Goal: Information Seeking & Learning: Learn about a topic

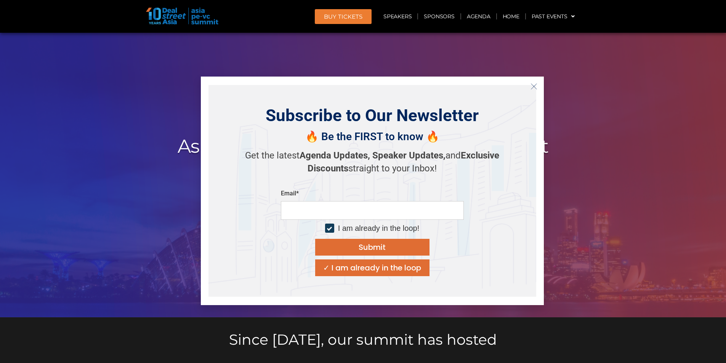
click at [534, 88] on icon "Close" at bounding box center [534, 86] width 7 height 7
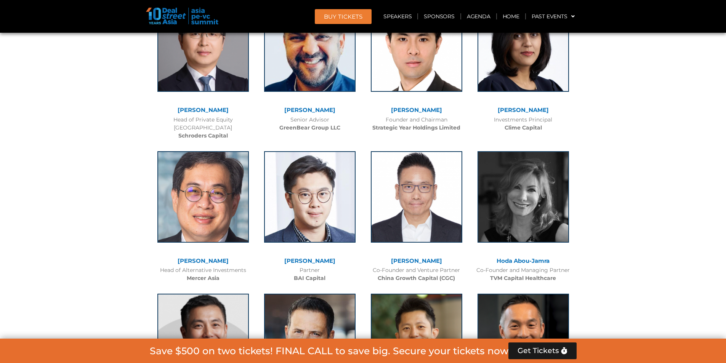
scroll to position [2670, 0]
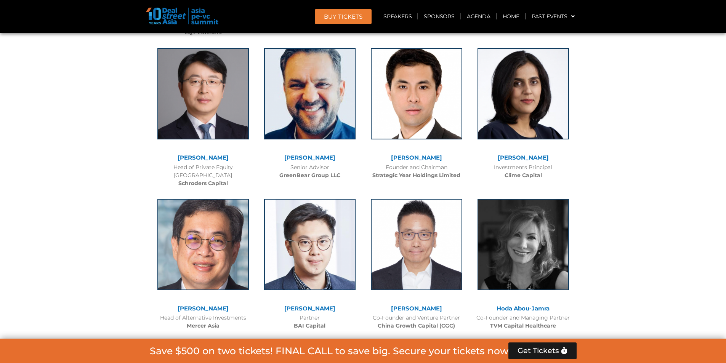
click at [197, 14] on img at bounding box center [182, 16] width 72 height 17
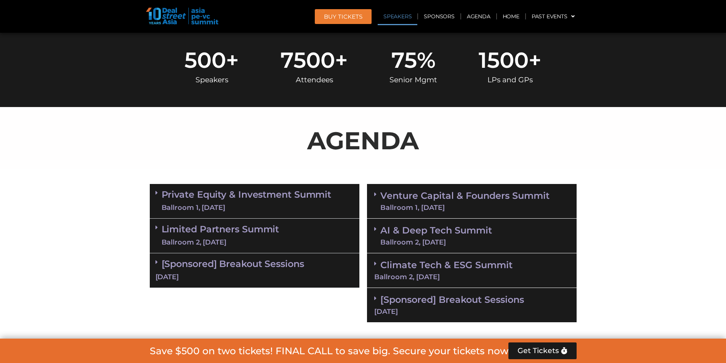
scroll to position [239, 0]
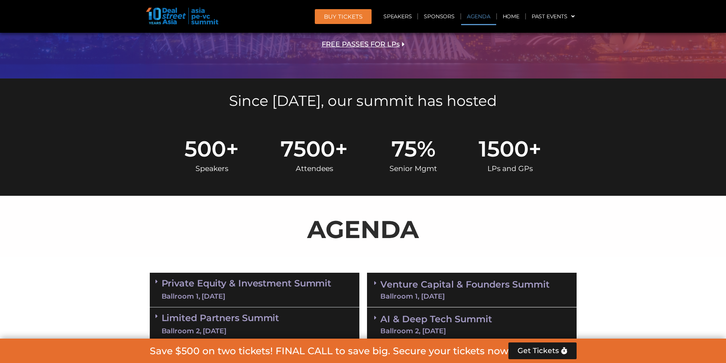
click at [477, 14] on link "Agenda" at bounding box center [478, 17] width 35 height 18
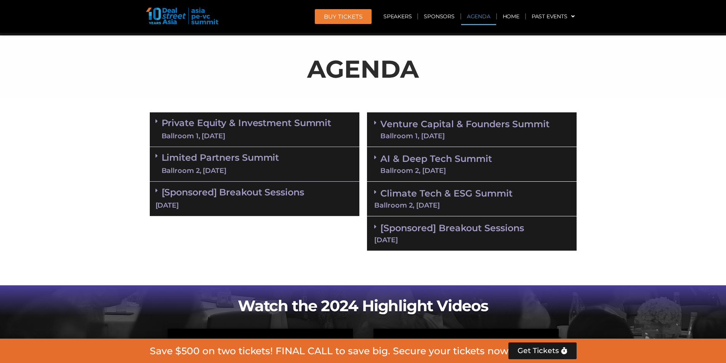
scroll to position [406, 0]
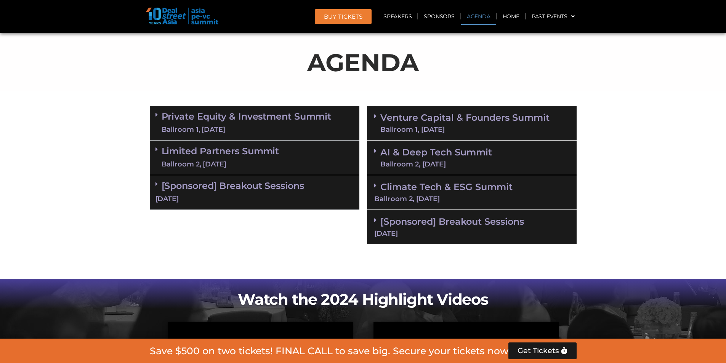
click at [414, 115] on link "Venture Capital & Founders​ Summit Ballroom 1, 11 Sept" at bounding box center [464, 123] width 169 height 20
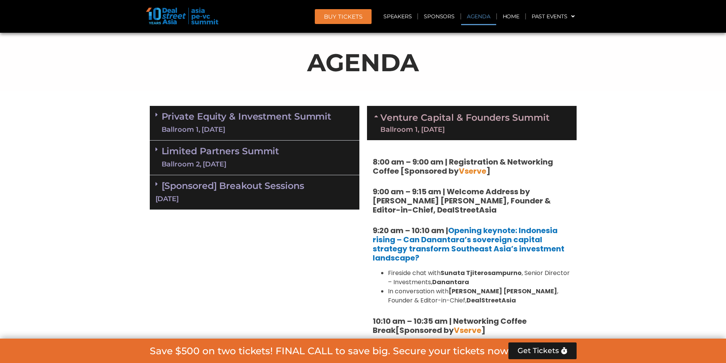
click at [414, 115] on link "Venture Capital & Founders​ Summit Ballroom 1, 11 Sept" at bounding box center [464, 123] width 169 height 20
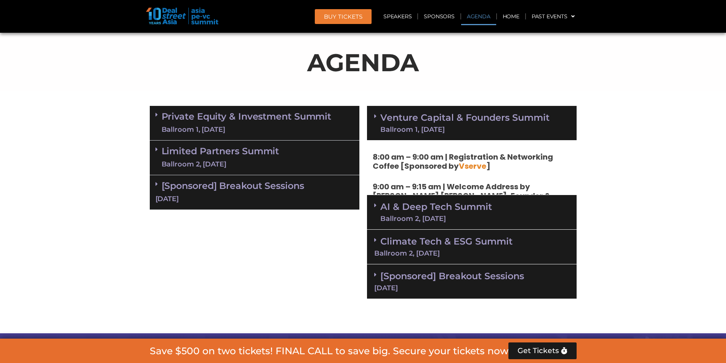
click at [334, 112] on div "Private Equity & Investment Summit Ballroom 1, 10 Sept" at bounding box center [255, 123] width 210 height 35
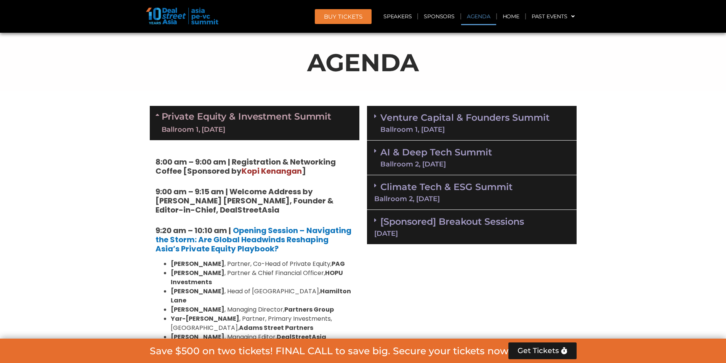
click at [334, 112] on div "Private Equity & Investment Summit Ballroom 1, 10 Sept" at bounding box center [255, 123] width 210 height 34
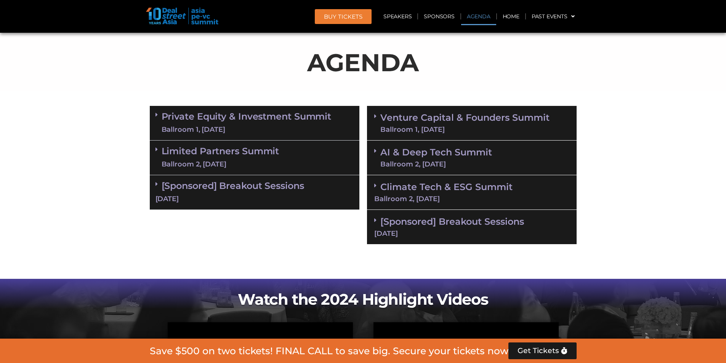
click at [419, 120] on link "Venture Capital & Founders​ Summit Ballroom 1, 11 Sept" at bounding box center [464, 123] width 169 height 20
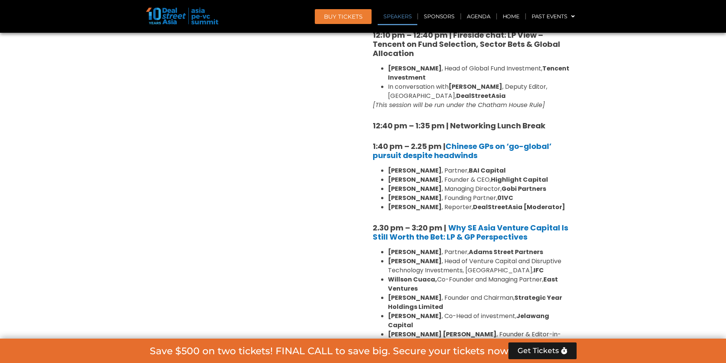
scroll to position [940, 0]
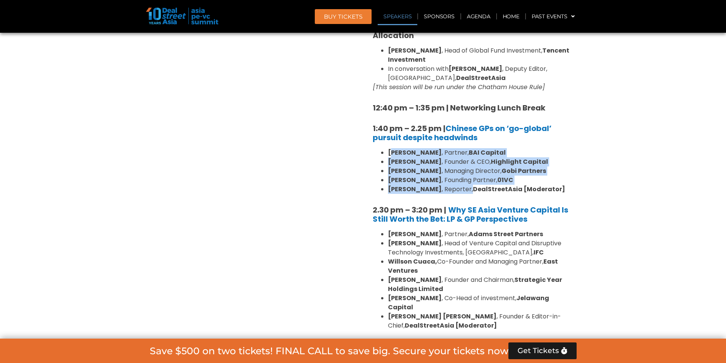
drag, startPoint x: 395, startPoint y: 133, endPoint x: 457, endPoint y: 167, distance: 71.2
click at [457, 167] on ul "William Zhao , Partner, BAI Capital Steven Wang , Founder & CEO, Highlight Capi…" at bounding box center [472, 171] width 198 height 46
click at [457, 185] on li "Stephanie Li , Reporter, DealStreetAsia [Moderator]" at bounding box center [479, 189] width 183 height 9
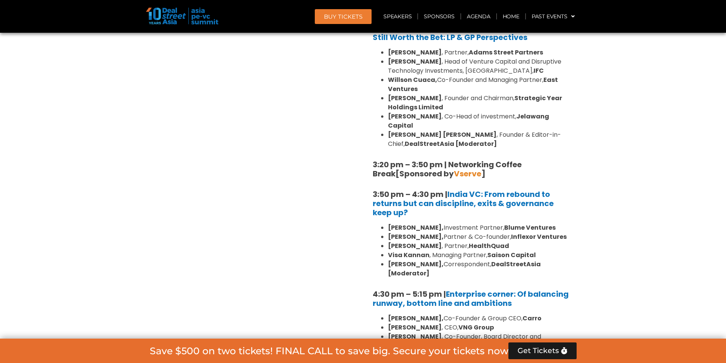
scroll to position [1130, 0]
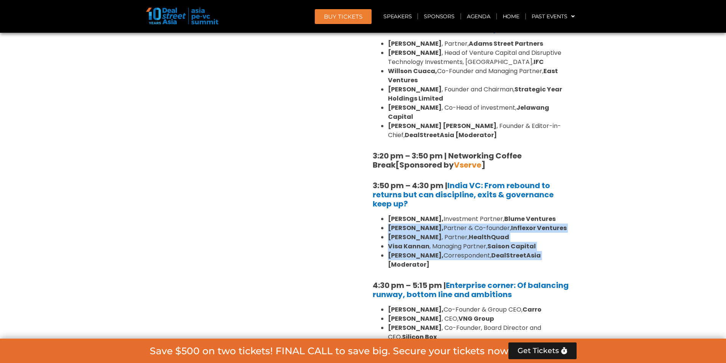
drag, startPoint x: 375, startPoint y: 198, endPoint x: 388, endPoint y: 237, distance: 41.3
click at [388, 237] on ul "Arpit Agarwal, Investment Partner, Blume Ventures Pratip Mazumdar, Partner & Co…" at bounding box center [472, 242] width 198 height 55
click at [388, 251] on strong "DealStreetAsia [Moderator]" at bounding box center [464, 260] width 153 height 18
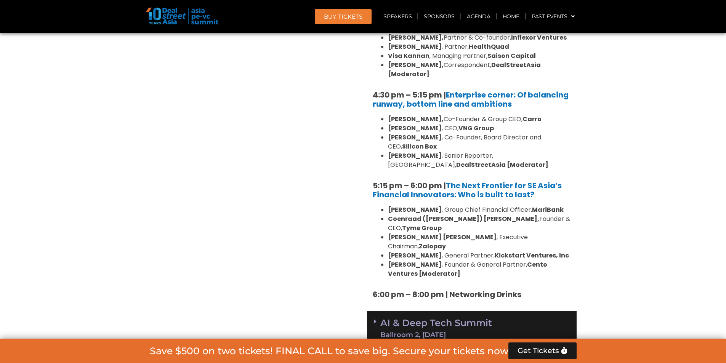
scroll to position [1359, 0]
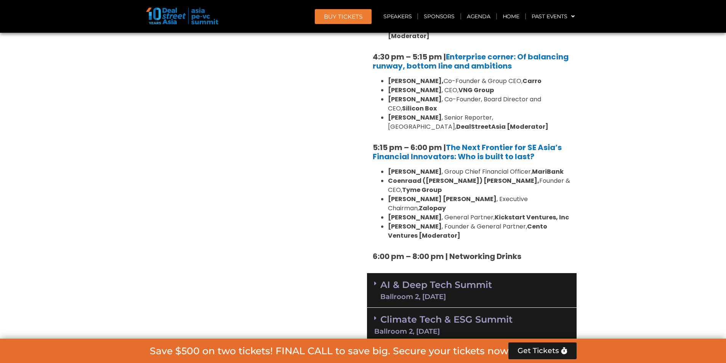
click at [388, 281] on link "AI & Deep Tech Summit Ballroom 2, 11 Sept" at bounding box center [436, 291] width 112 height 20
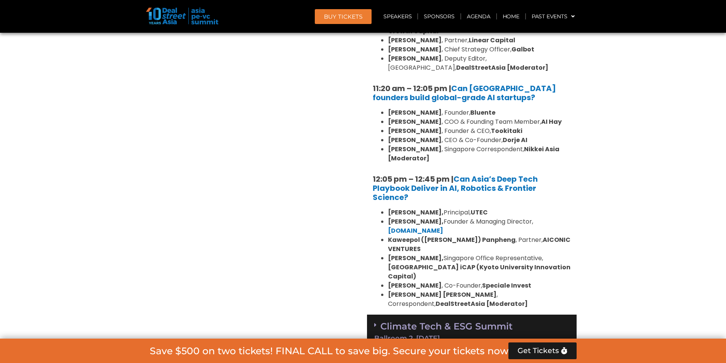
scroll to position [1740, 0]
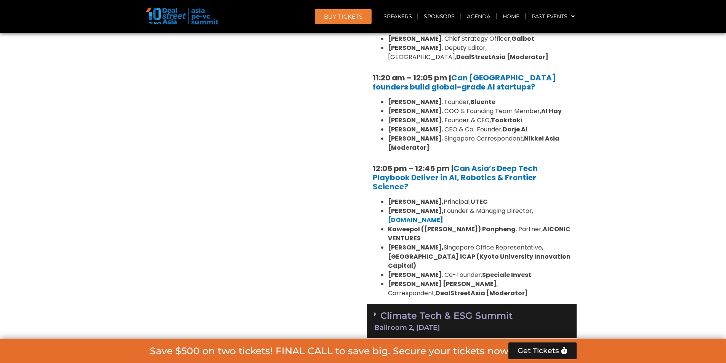
click at [410, 310] on link "Climate Tech & ESG Summit Ballroom 2, 11 Sept" at bounding box center [471, 320] width 195 height 21
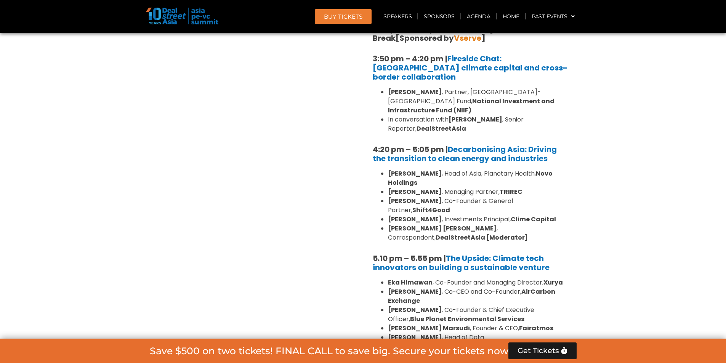
scroll to position [2388, 0]
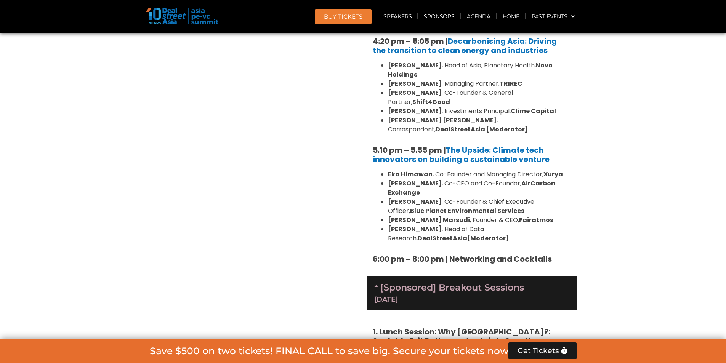
scroll to position [2502, 0]
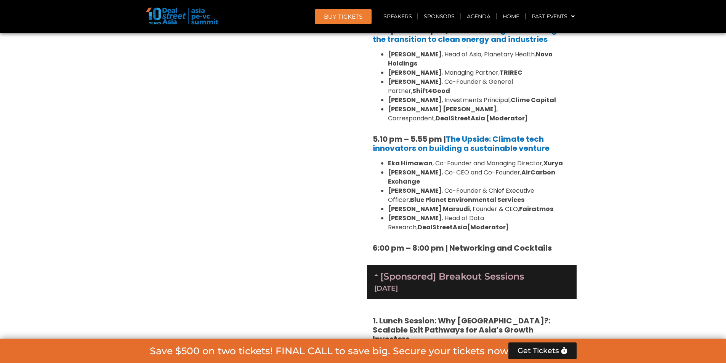
click at [173, 13] on img at bounding box center [182, 16] width 72 height 17
click at [201, 17] on img at bounding box center [182, 16] width 72 height 17
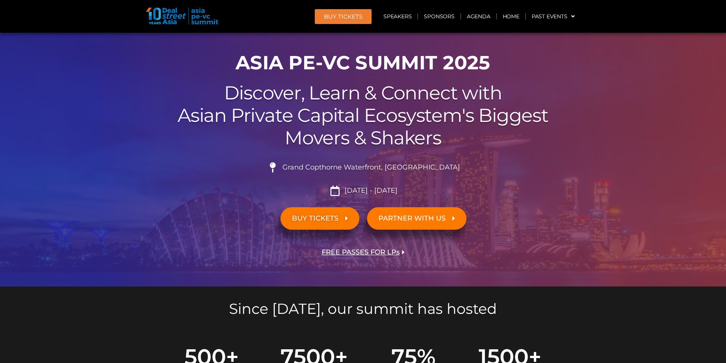
scroll to position [0, 0]
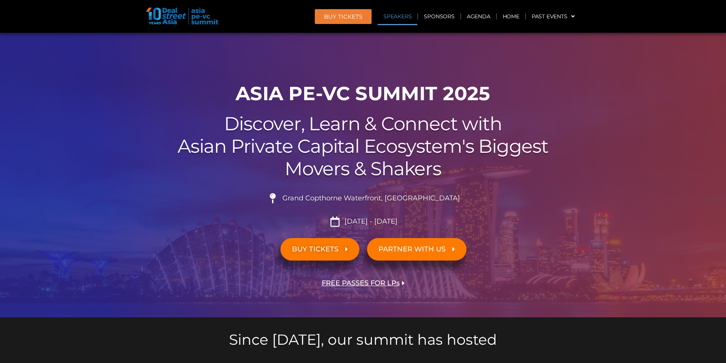
click at [403, 14] on link "Speakers" at bounding box center [398, 17] width 40 height 18
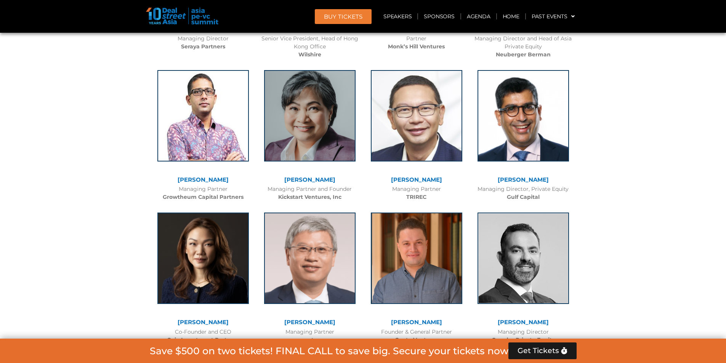
scroll to position [4792, 0]
